Goal: Information Seeking & Learning: Find specific fact

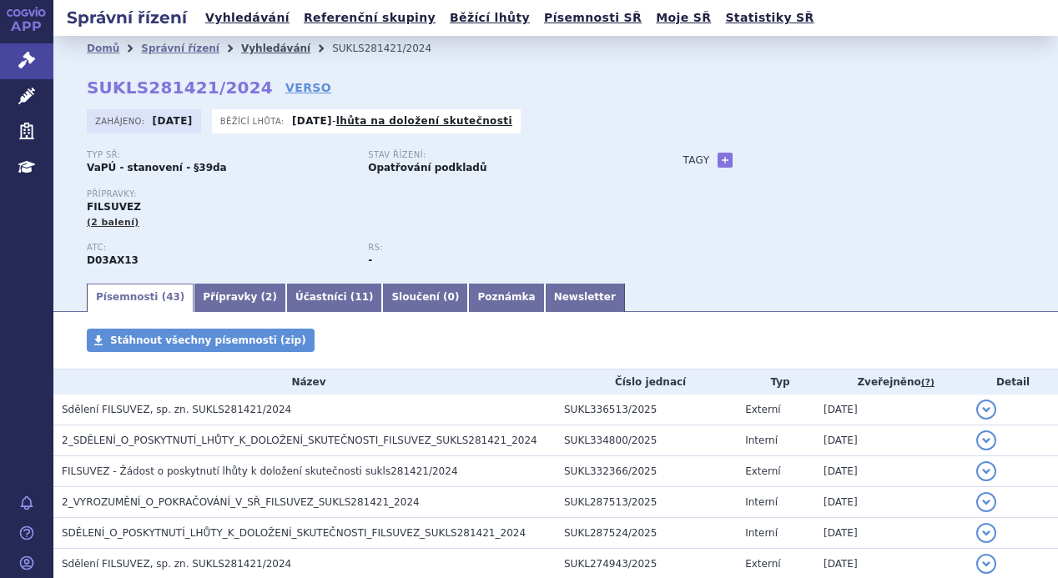
click at [259, 48] on link "Vyhledávání" at bounding box center [275, 49] width 69 height 12
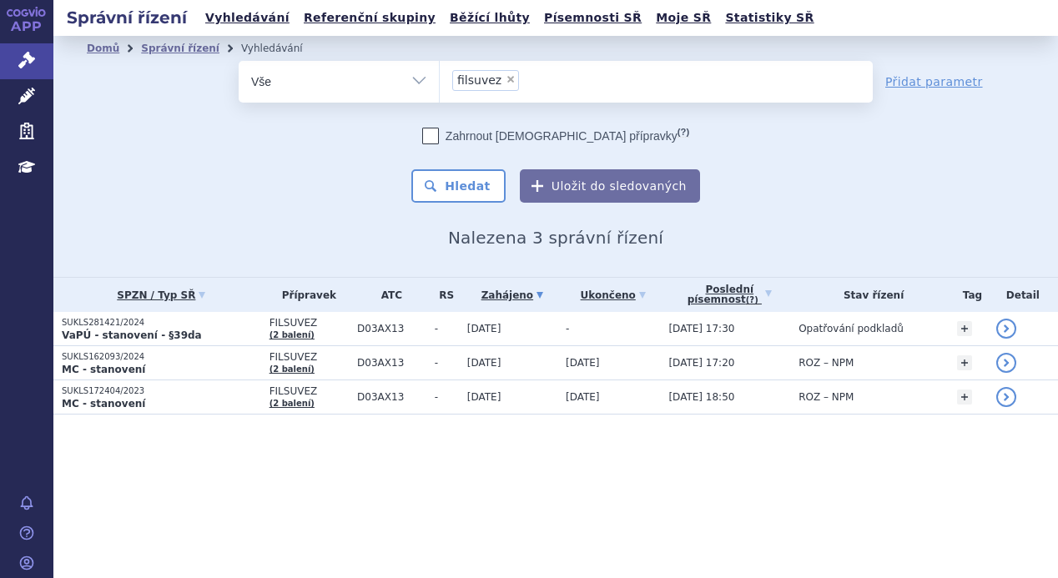
click at [509, 79] on span "×" at bounding box center [510, 79] width 10 height 10
click at [440, 79] on select "filsuvez" at bounding box center [439, 81] width 1 height 42
select select
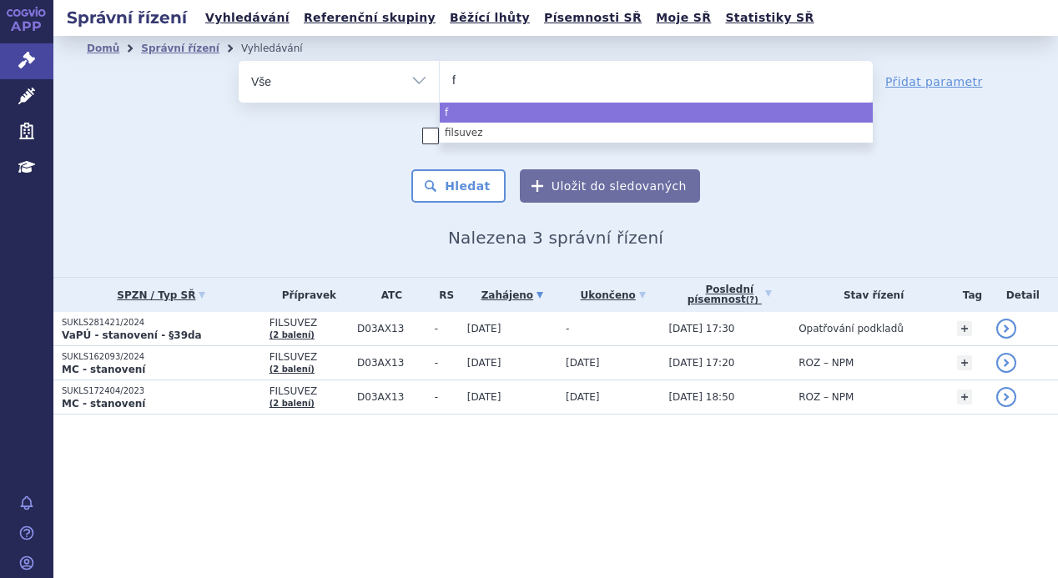
type input "fa"
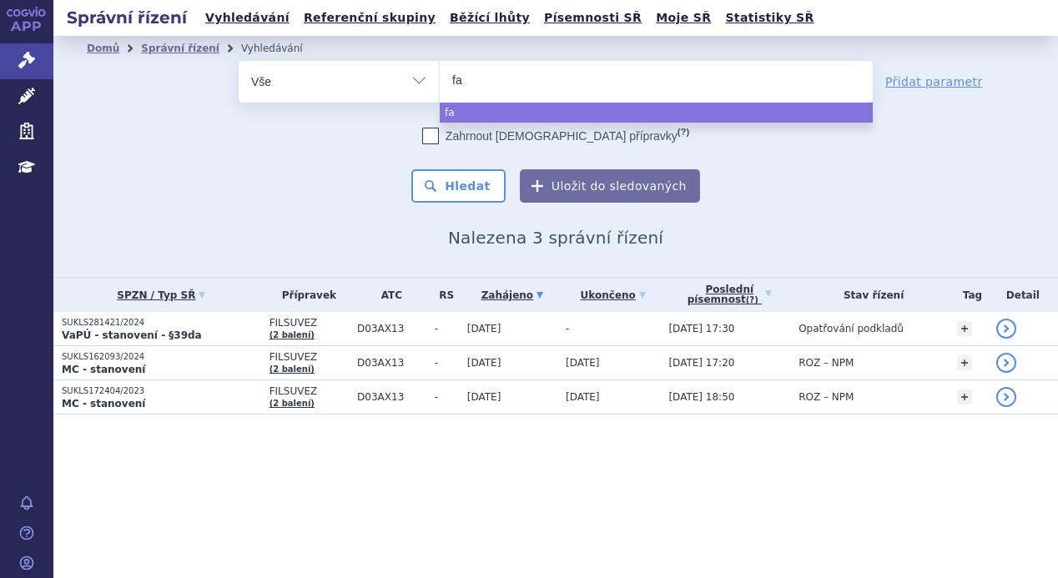
type input "fab"
type input "fabh"
type input "fabhal"
type input "fabhalt"
type input "fabhalta"
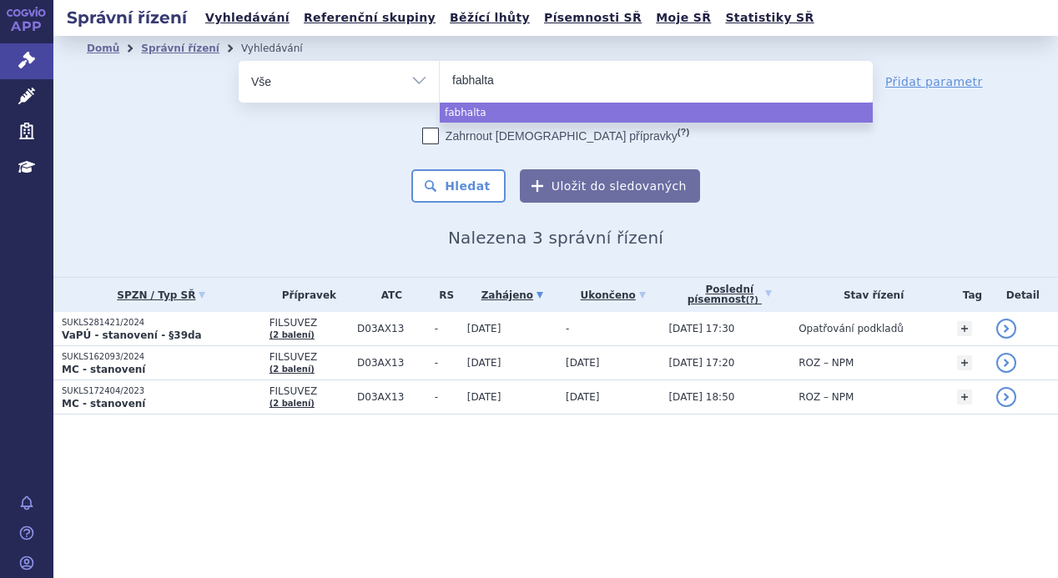
select select "fabhalta"
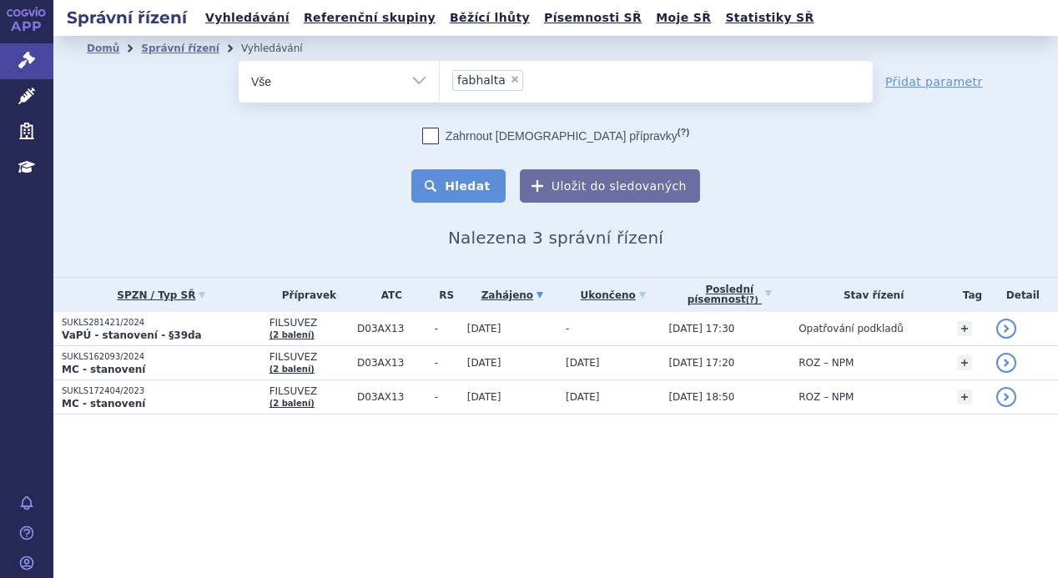
click at [485, 194] on button "Hledat" at bounding box center [458, 185] width 94 height 33
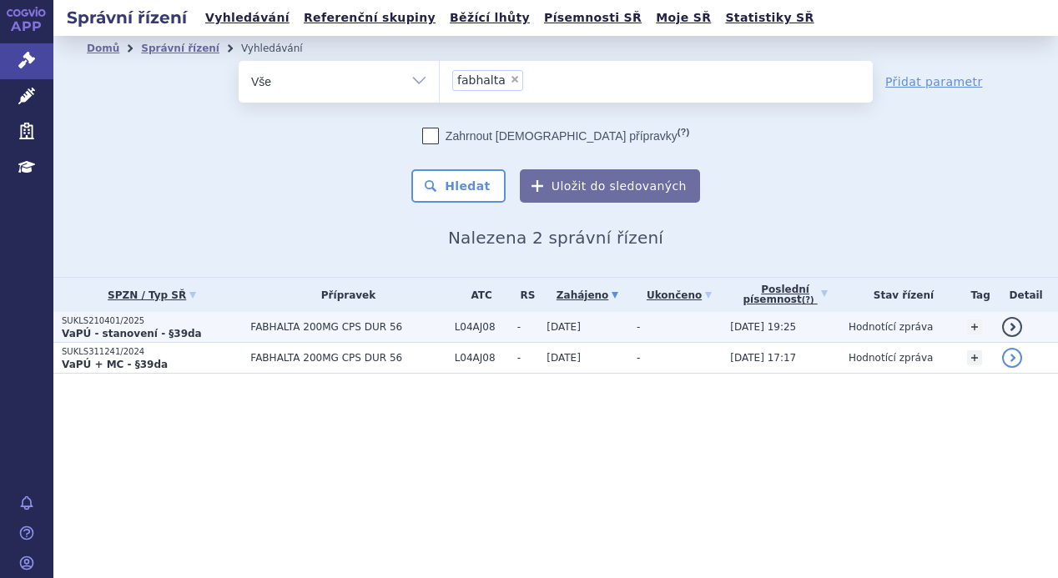
click at [183, 330] on p "VaPÚ - stanovení - §39da" at bounding box center [152, 333] width 180 height 13
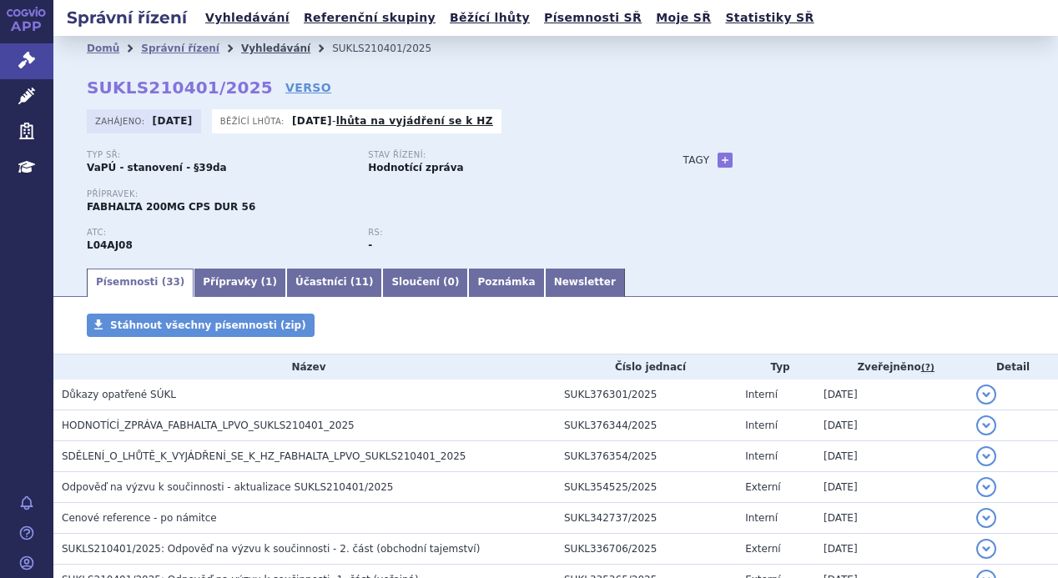
click at [255, 47] on link "Vyhledávání" at bounding box center [275, 49] width 69 height 12
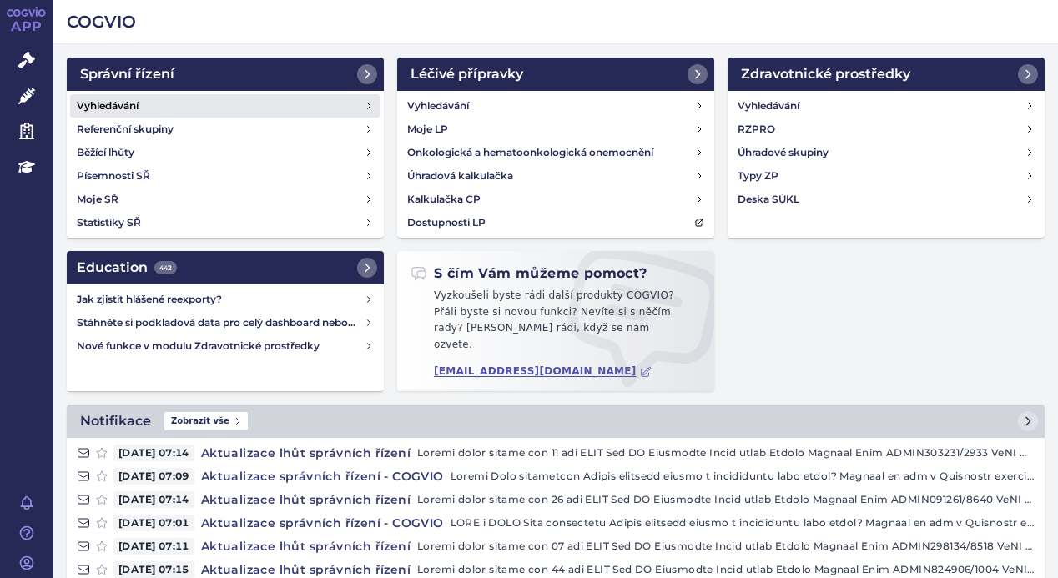
click at [120, 99] on h4 "Vyhledávání" at bounding box center [108, 106] width 62 height 17
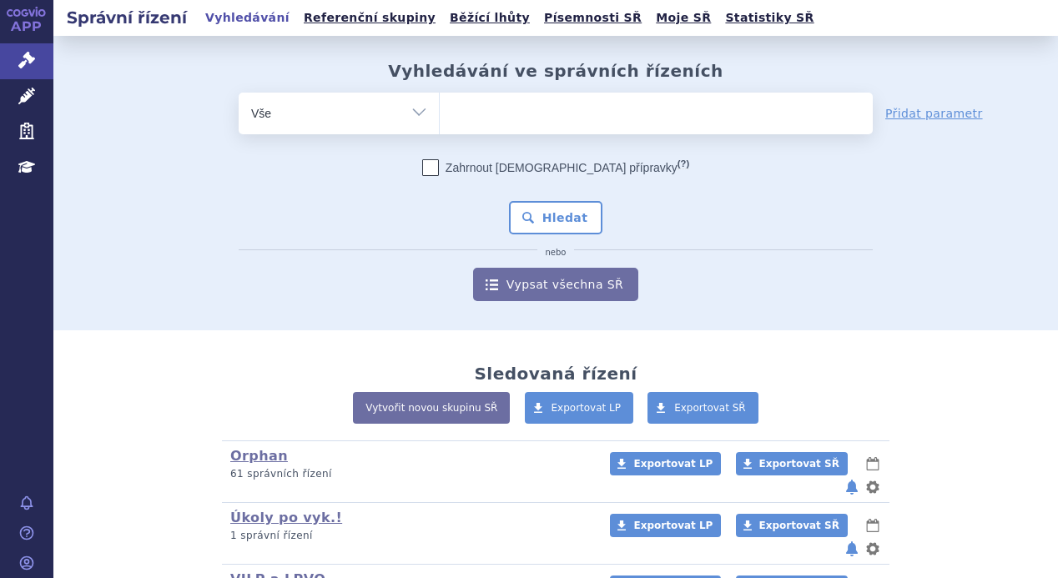
click at [501, 111] on ul at bounding box center [656, 110] width 433 height 35
click at [440, 111] on select at bounding box center [439, 113] width 1 height 42
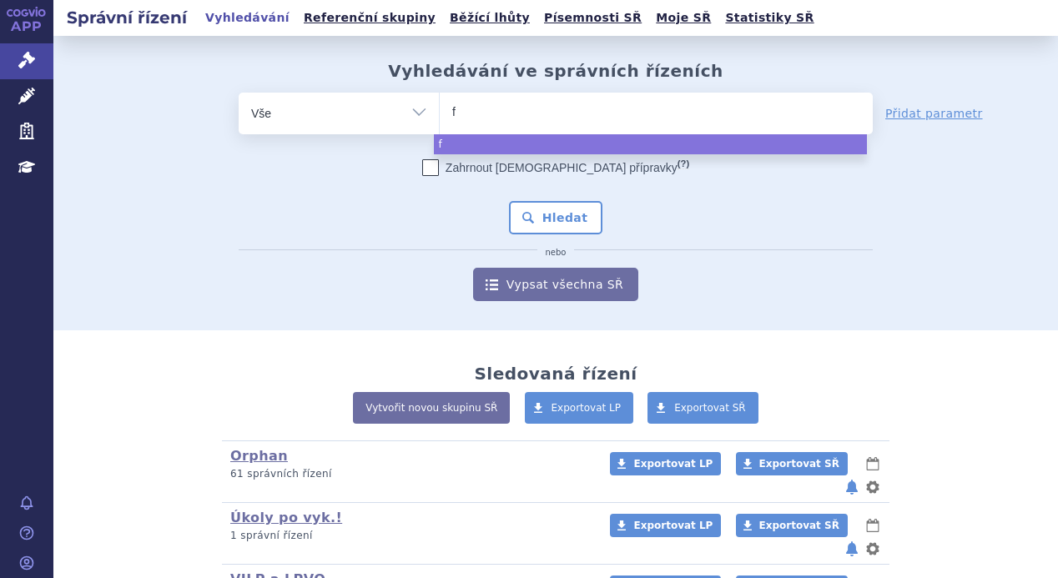
type input "fa"
type input "fab"
type input "fabha"
type input "fabhal"
type input "fabhalt"
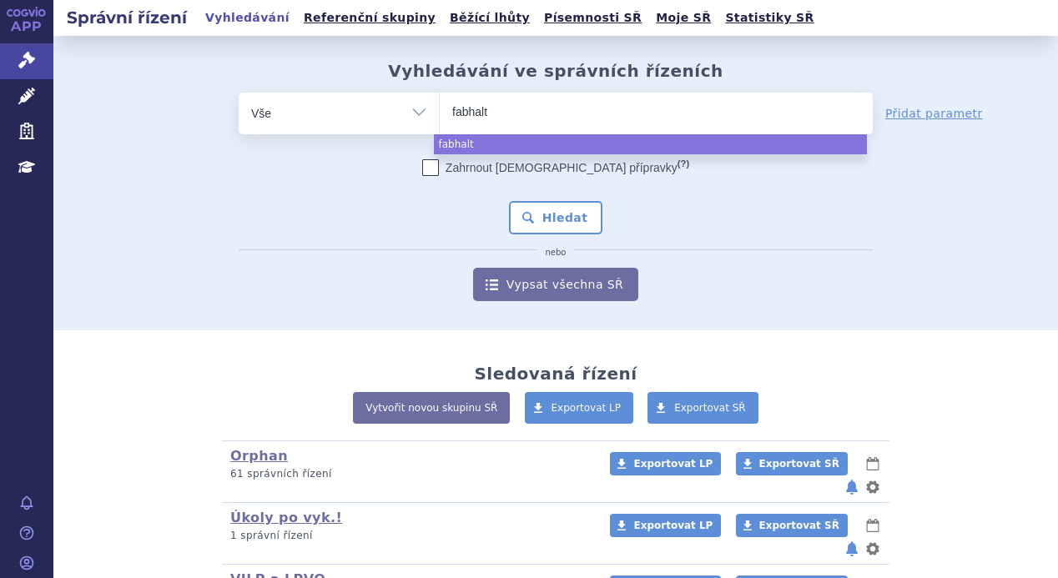
type input "fabhalta"
select select "fabhalta"
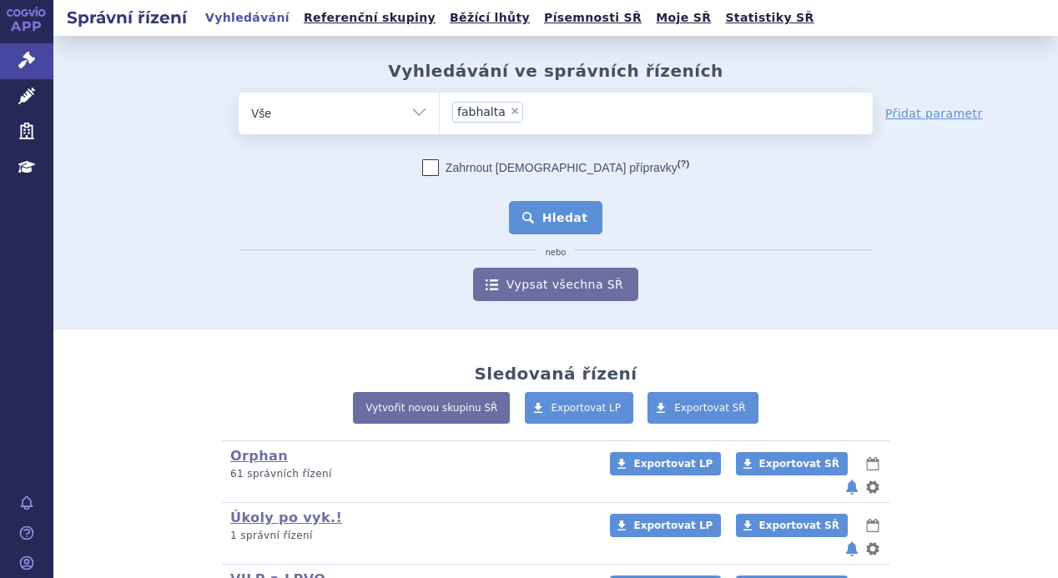
click at [575, 208] on button "Hledat" at bounding box center [556, 217] width 94 height 33
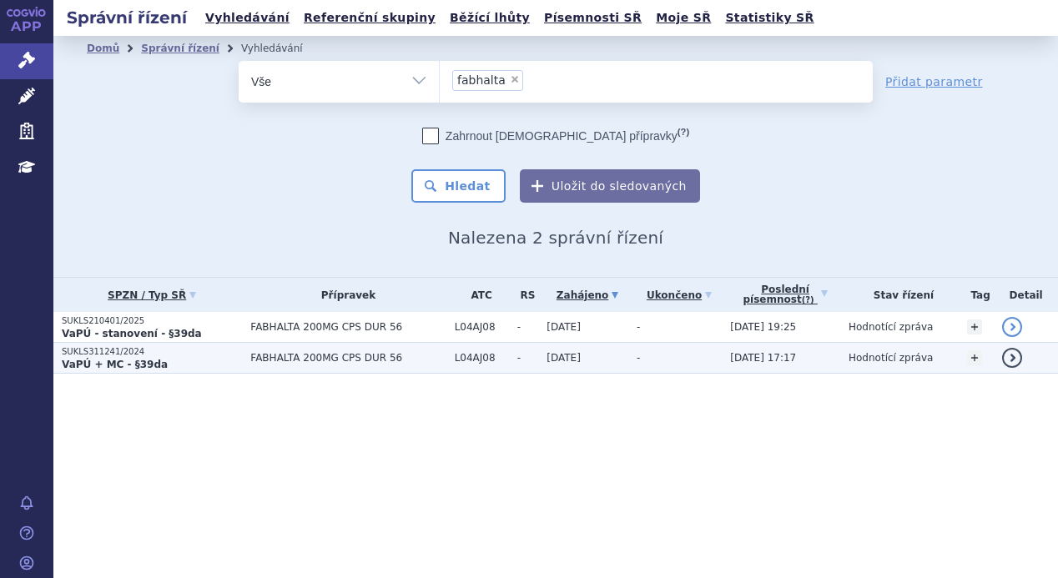
click at [219, 355] on p "SUKLS311241/2024" at bounding box center [152, 352] width 180 height 12
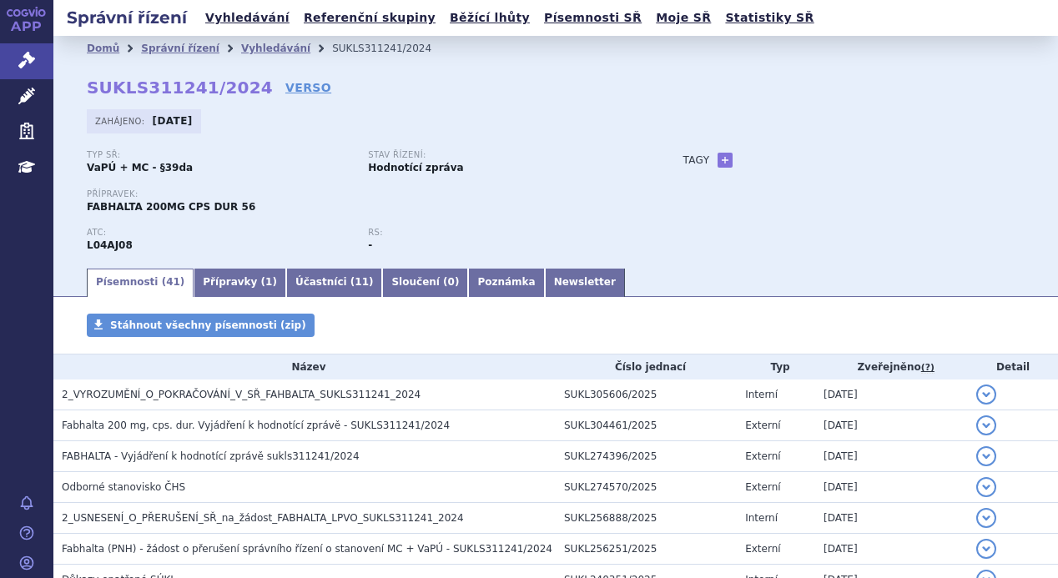
click at [174, 181] on div "Typ SŘ: VaPÚ + MC - §39da Stav řízení: Hodnotící zpráva" at bounding box center [368, 169] width 562 height 38
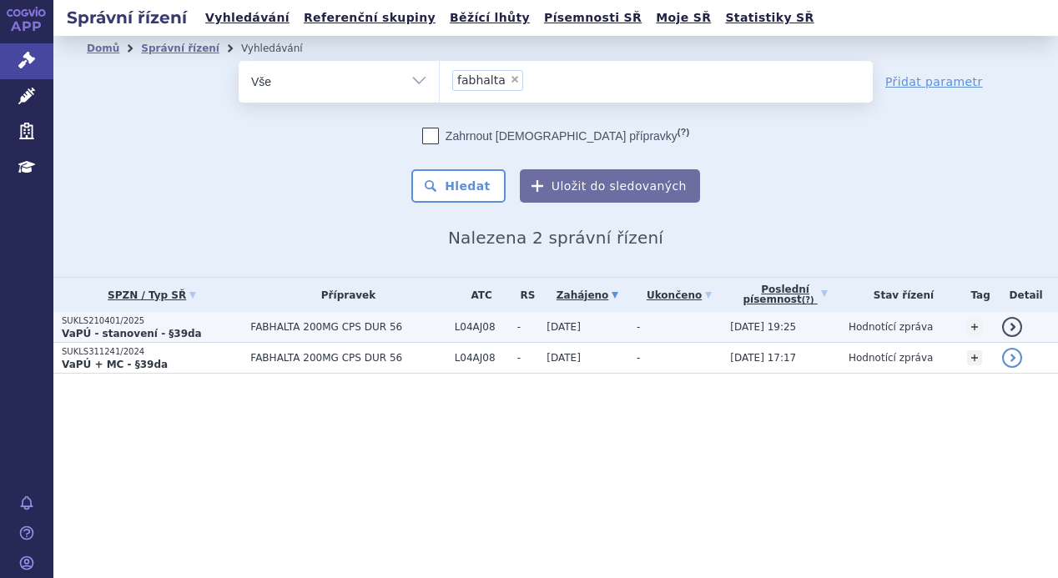
click at [166, 323] on p "SUKLS210401/2025" at bounding box center [152, 321] width 180 height 12
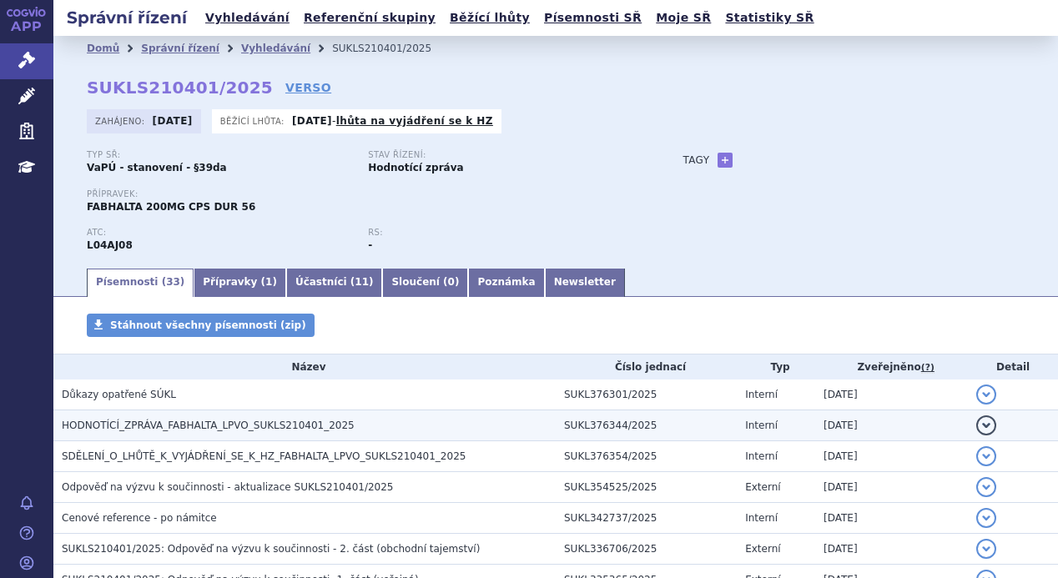
click at [319, 426] on span "HODNOTÍCÍ_ZPRÁVA_FABHALTA_LPVO_SUKLS210401_2025" at bounding box center [208, 426] width 293 height 12
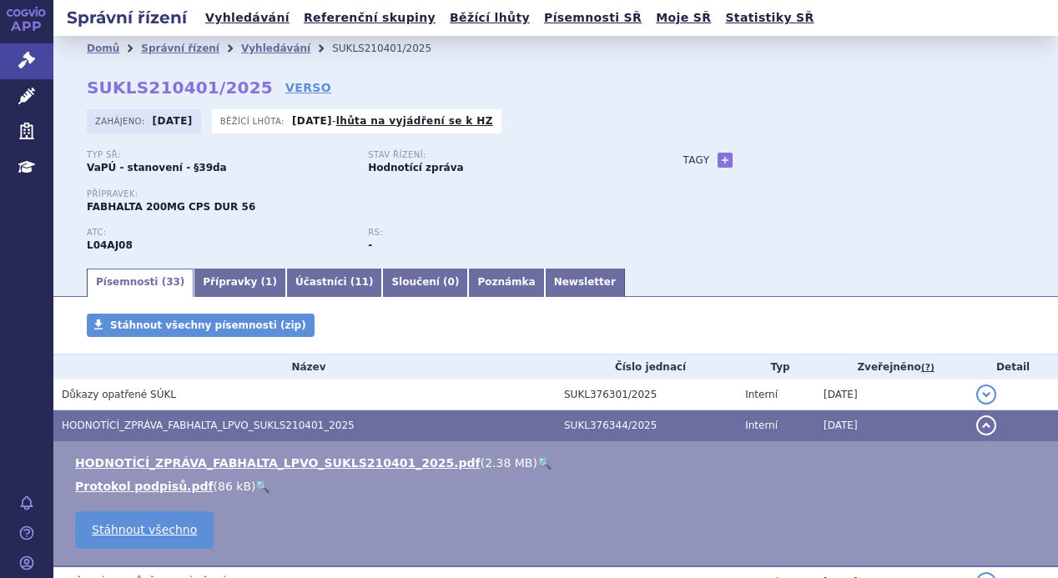
click at [537, 461] on link "🔍" at bounding box center [544, 462] width 14 height 13
